Goal: Check status: Check status

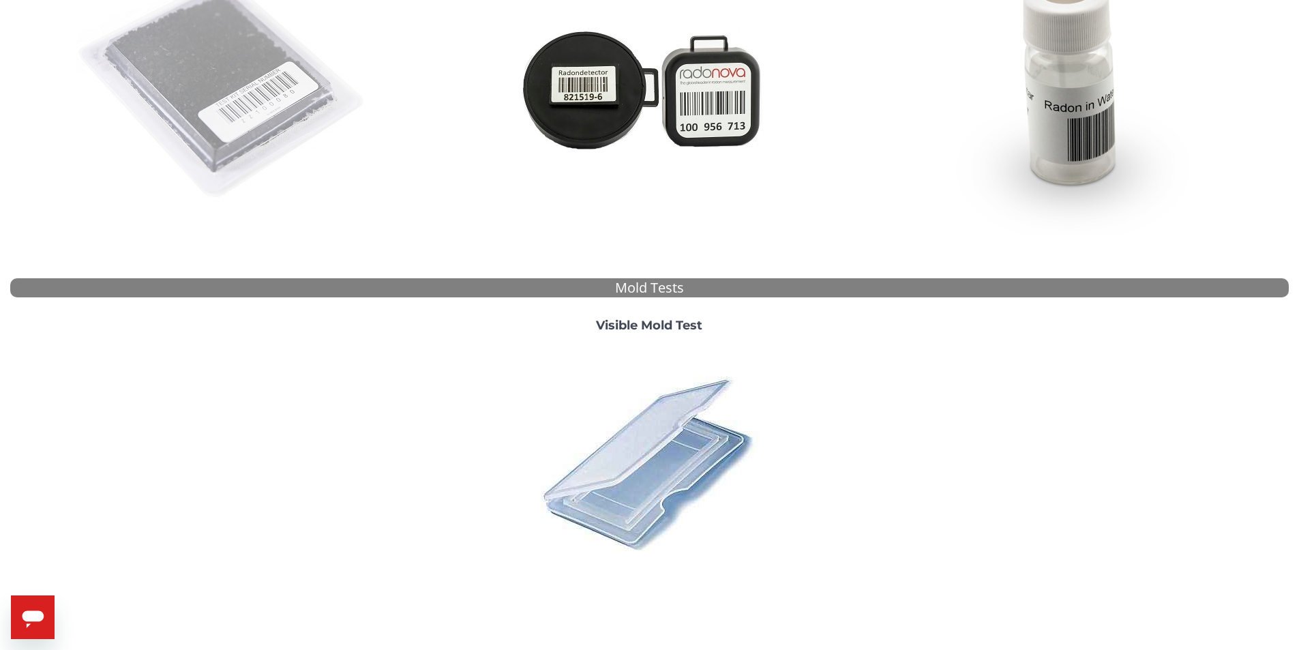
scroll to position [273, 0]
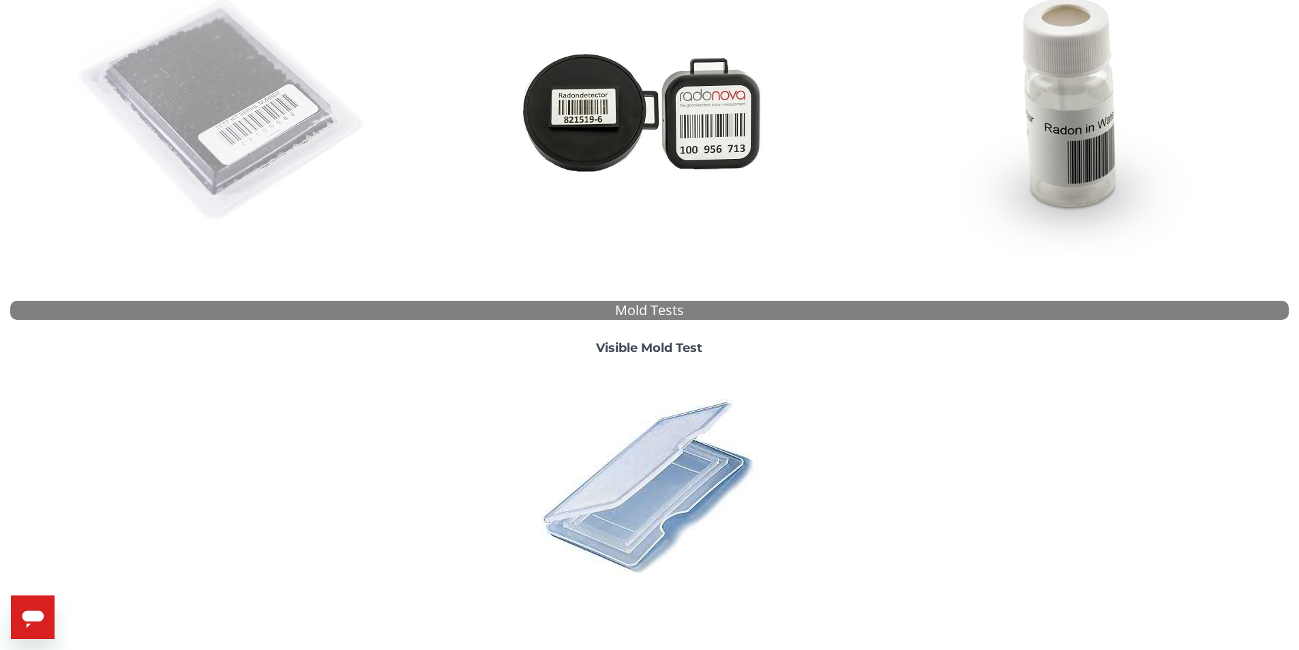
click at [224, 109] on img at bounding box center [222, 110] width 293 height 293
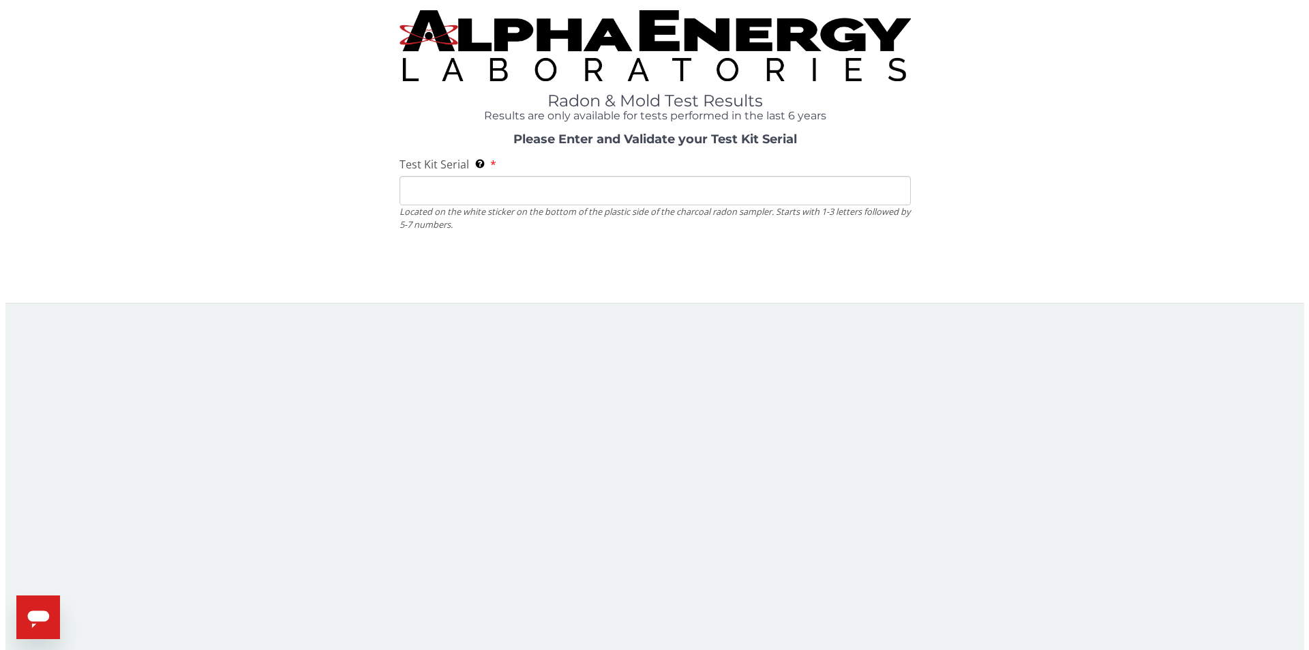
scroll to position [0, 0]
click at [595, 202] on input "Test Kit Serial Located on the white sticker on the bottom of the plastic side …" at bounding box center [654, 191] width 515 height 29
paste input "AA616558"
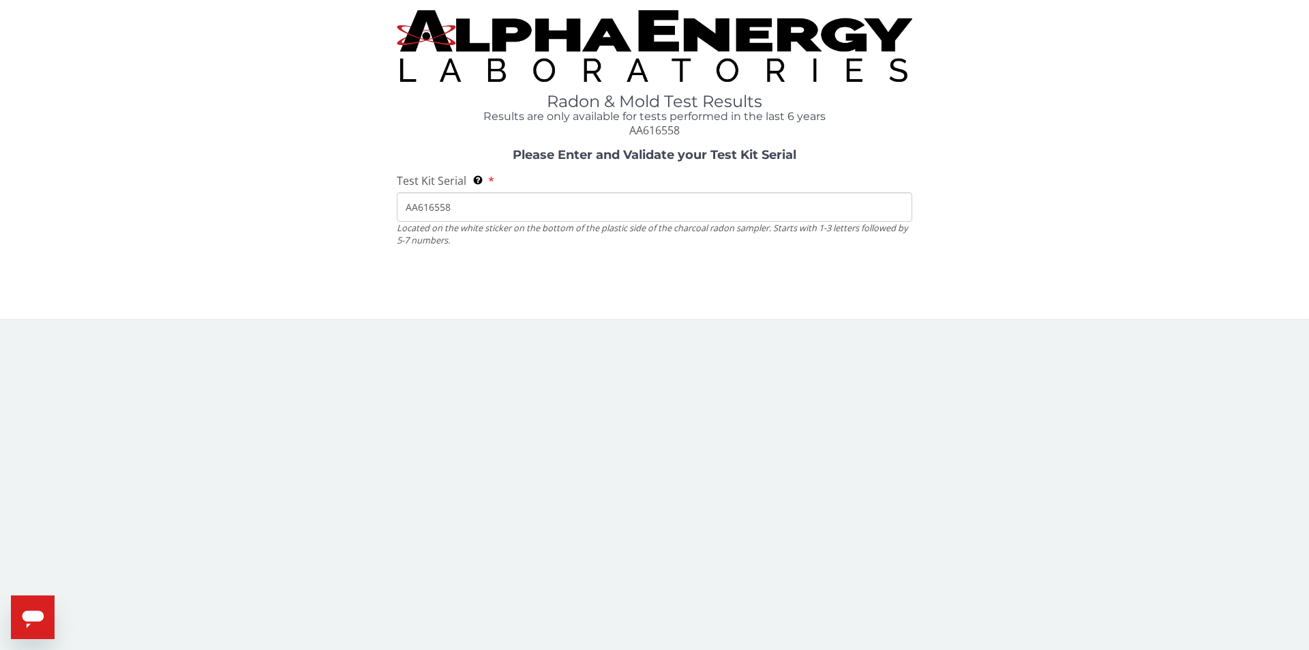
click at [468, 211] on input "AA616558" at bounding box center [654, 206] width 515 height 29
click at [468, 208] on input "AA616558" at bounding box center [654, 206] width 515 height 29
click at [490, 195] on input "AA616558" at bounding box center [654, 206] width 515 height 29
click at [490, 210] on input "AA616558" at bounding box center [654, 206] width 515 height 29
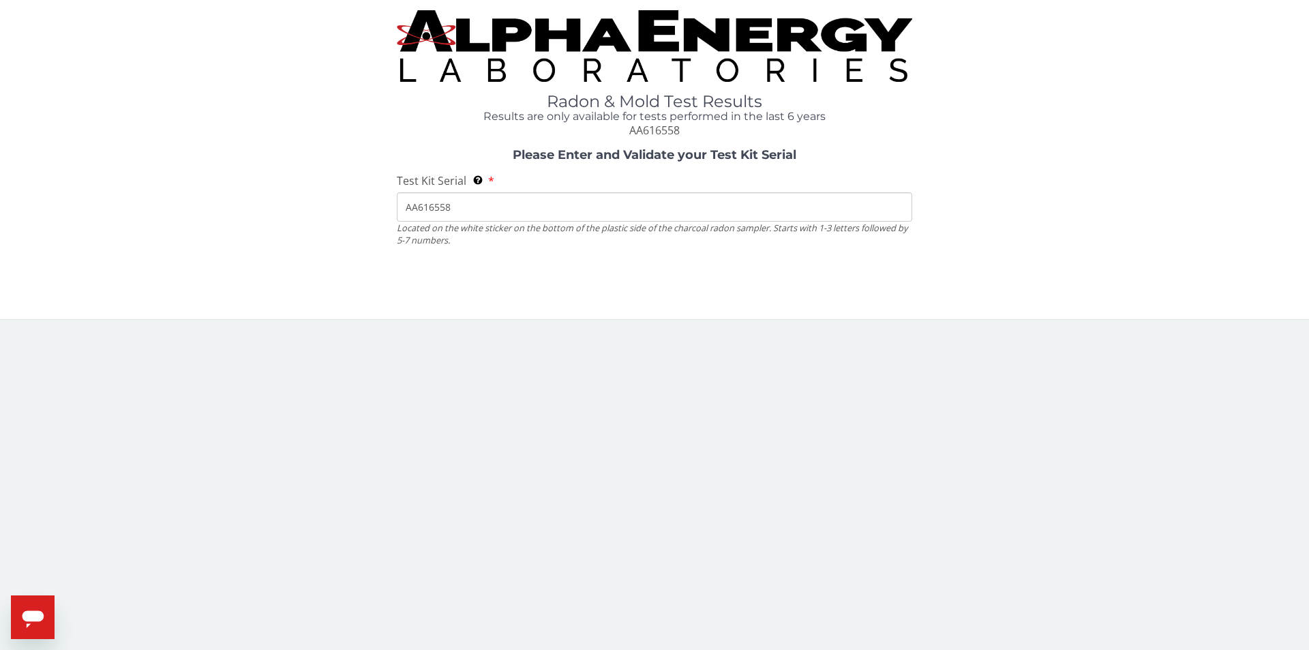
click at [472, 205] on input "AA616558" at bounding box center [654, 206] width 515 height 29
type input "AA616558"
